Goal: Share content

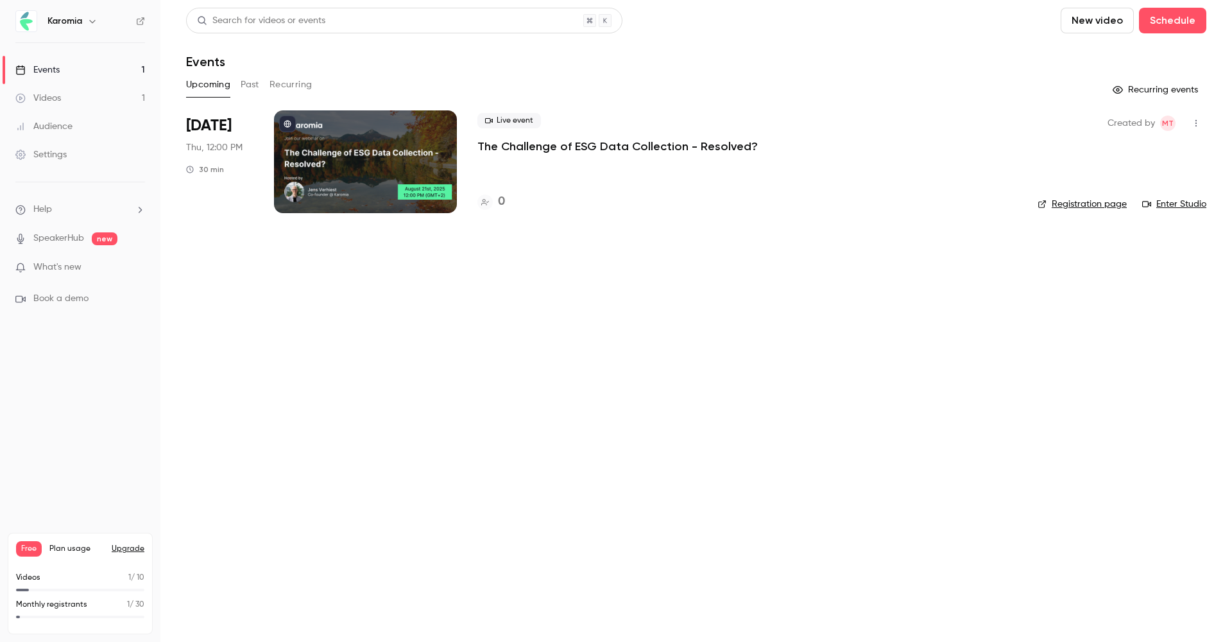
click at [347, 138] on div at bounding box center [365, 161] width 183 height 103
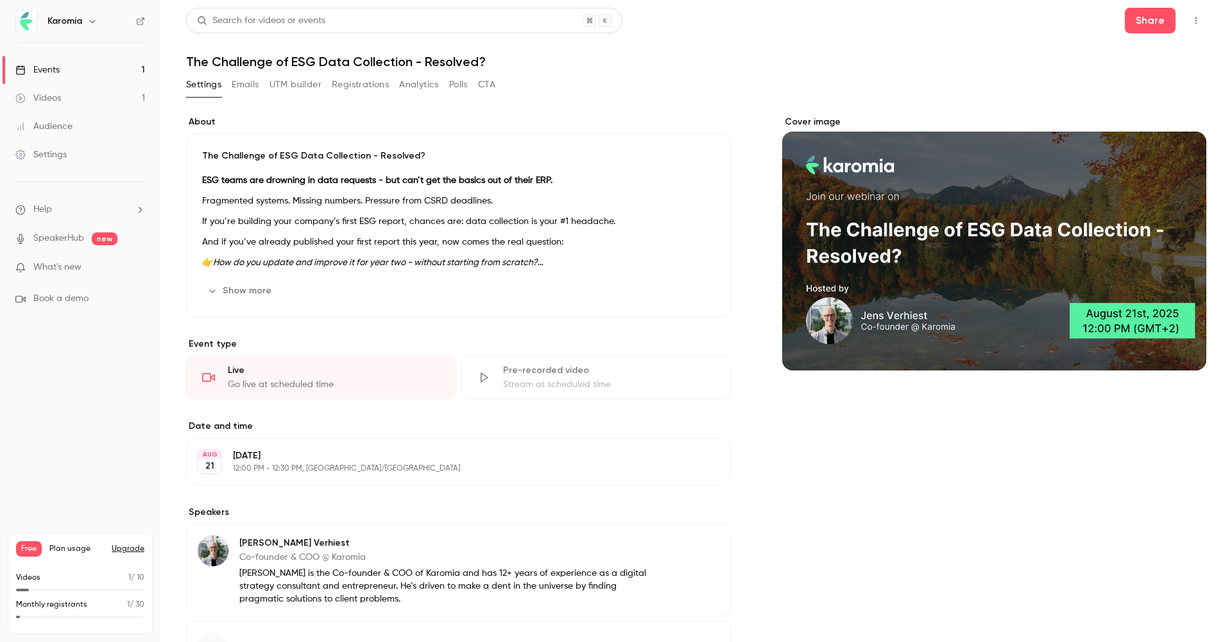
click at [306, 85] on button "UTM builder" at bounding box center [296, 84] width 52 height 21
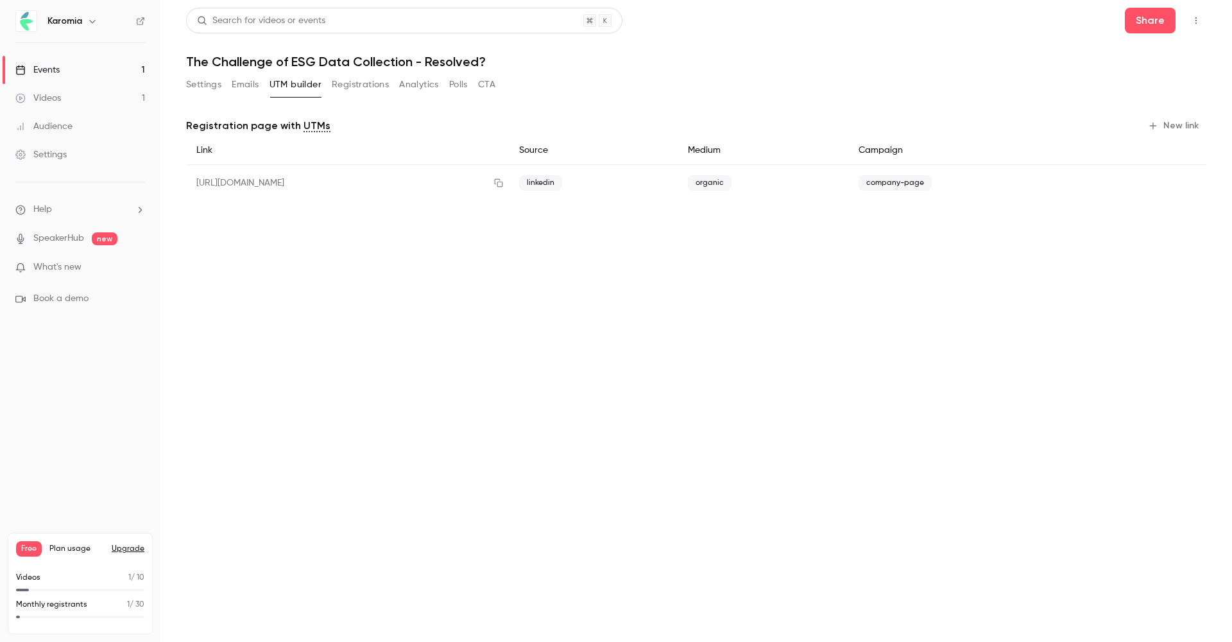
scroll to position [0, 1]
click at [253, 88] on button "Emails" at bounding box center [245, 84] width 27 height 21
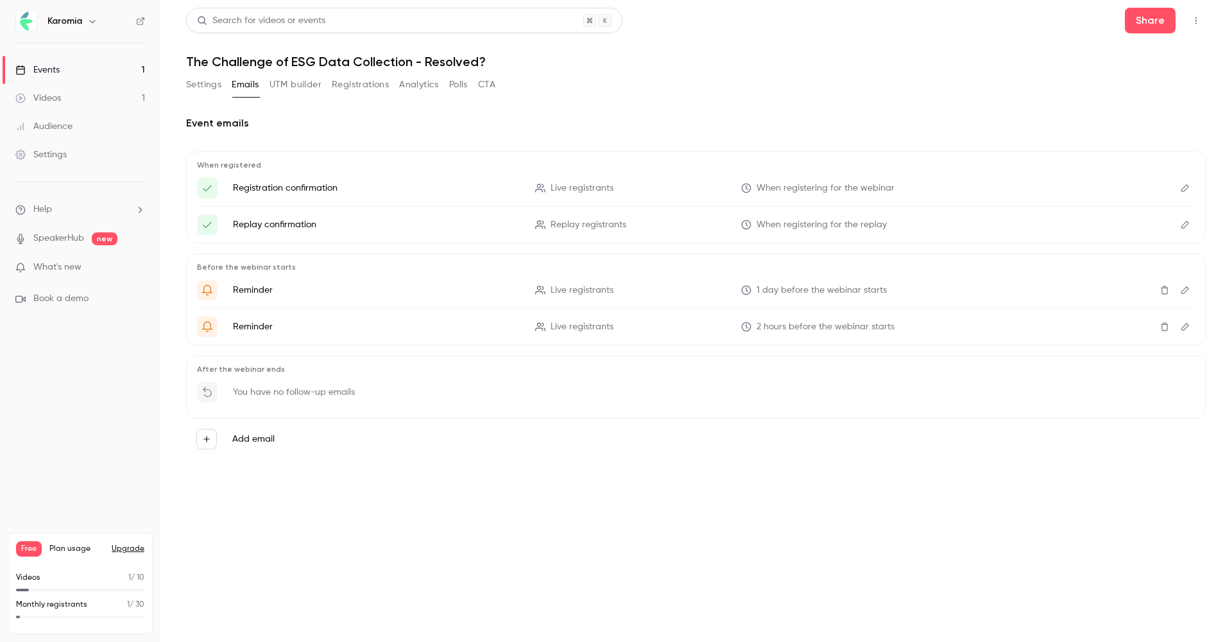
click at [207, 87] on button "Settings" at bounding box center [203, 84] width 35 height 21
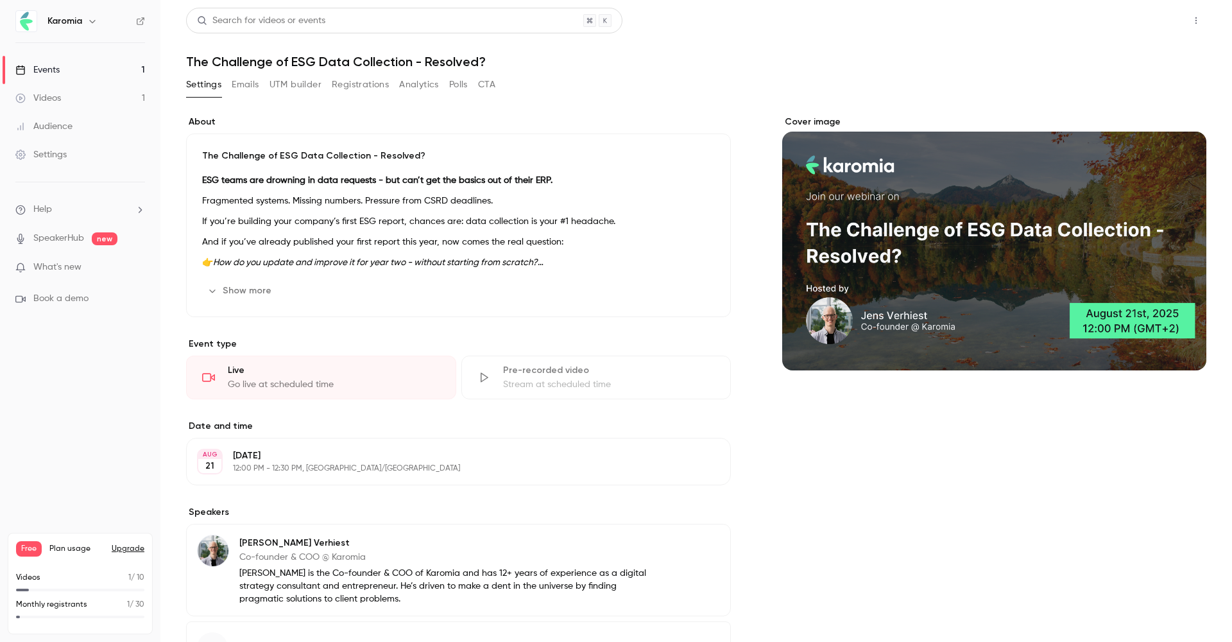
click at [1158, 21] on button "Share" at bounding box center [1150, 21] width 51 height 26
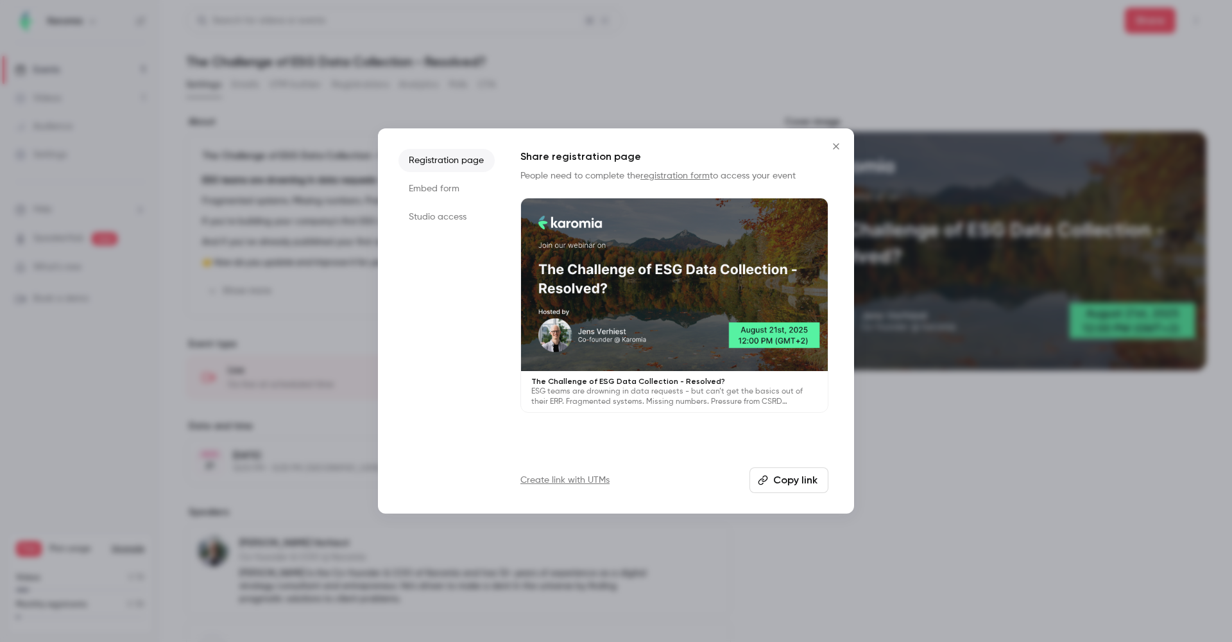
click at [780, 485] on button "Copy link" at bounding box center [789, 480] width 79 height 26
